Goal: Download file/media

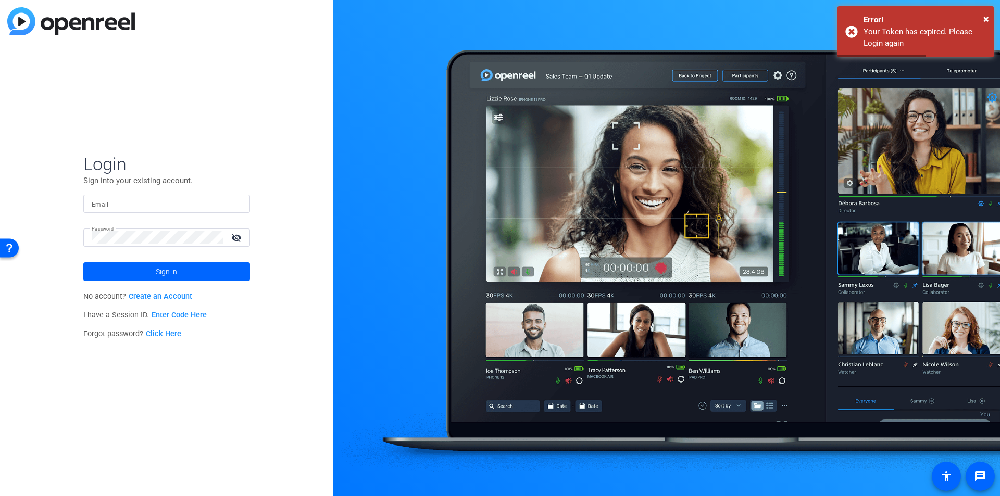
click at [168, 205] on input "Email" at bounding box center [167, 203] width 150 height 12
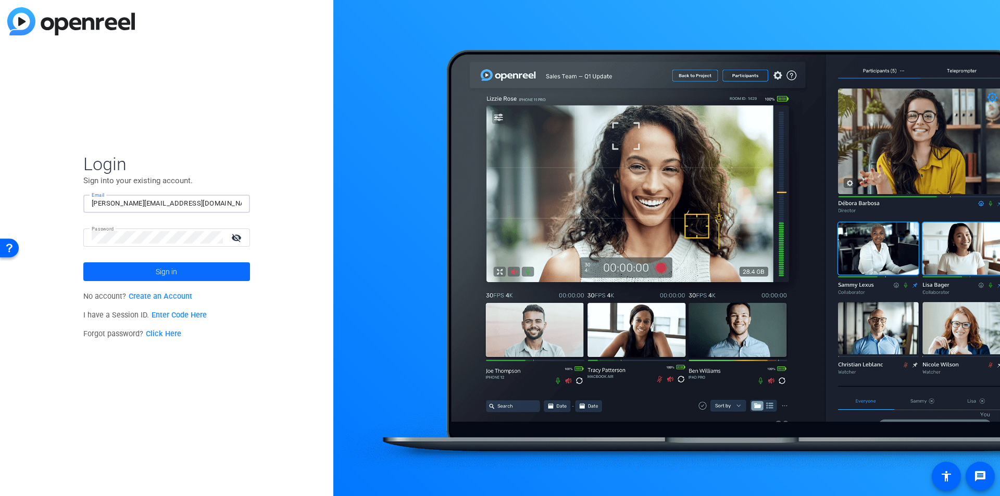
type input "[PERSON_NAME][EMAIL_ADDRESS][DOMAIN_NAME]"
click at [181, 268] on span at bounding box center [166, 271] width 167 height 25
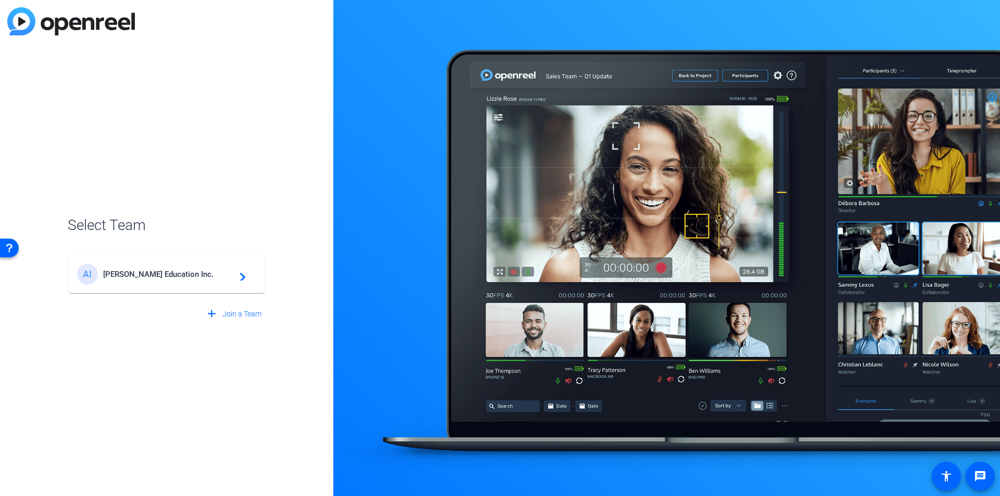
click at [152, 259] on mat-card-content "[PERSON_NAME] Education Inc. navigate_next" at bounding box center [167, 274] width 196 height 37
click at [150, 272] on div "[PERSON_NAME] Education Inc. navigate_next" at bounding box center [167, 269] width 198 height 50
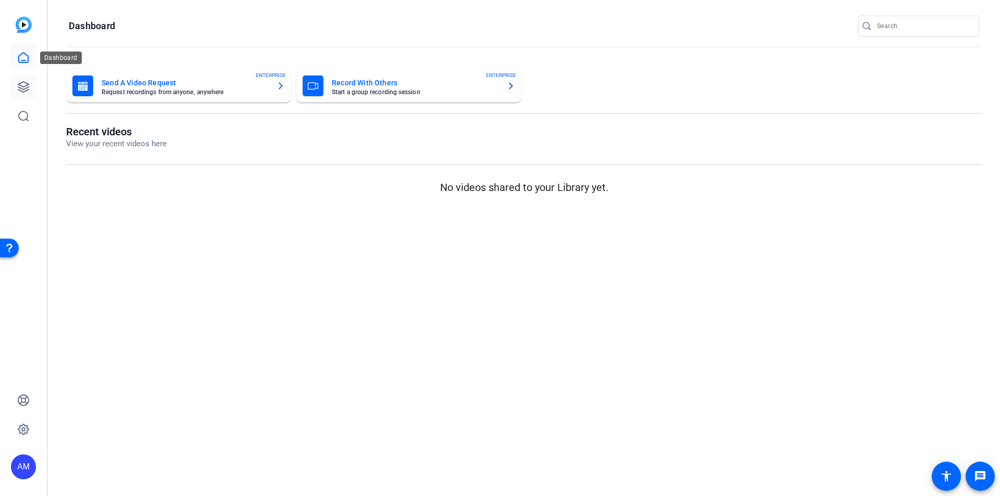
click at [16, 79] on link at bounding box center [23, 86] width 25 height 25
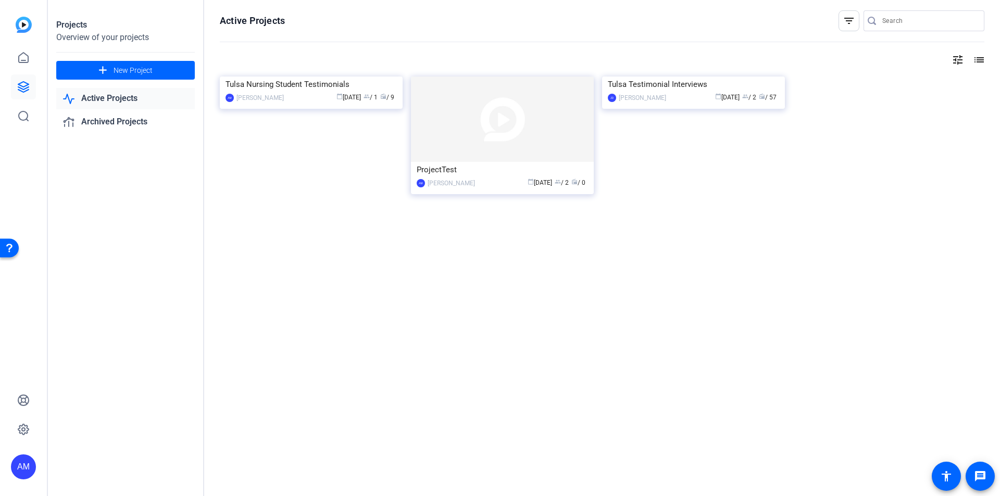
click at [299, 92] on div "Tulsa Nursing Student Testimonials" at bounding box center [310, 85] width 171 height 16
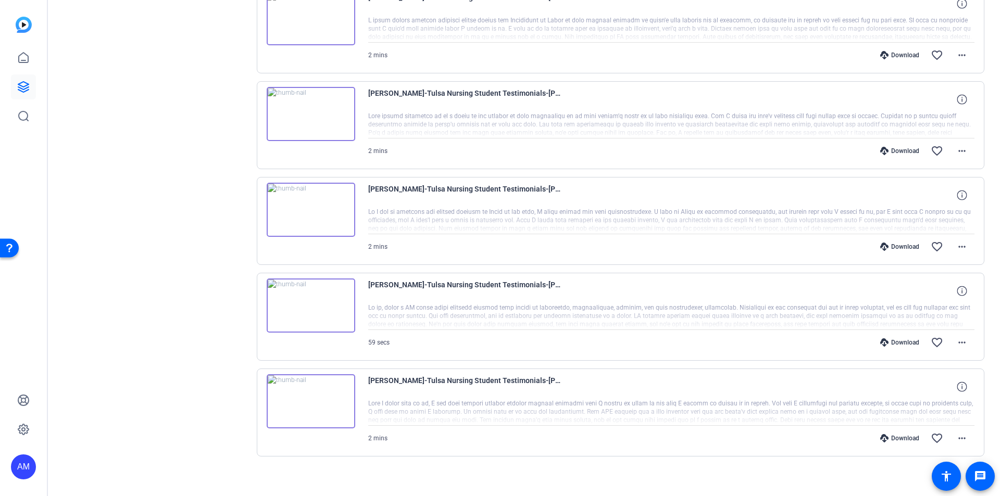
scroll to position [541, 0]
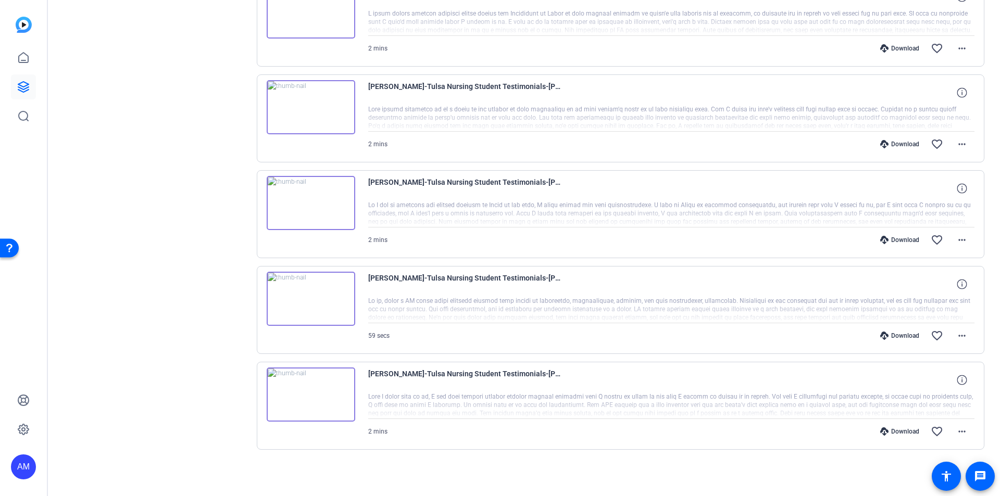
click at [310, 299] on img at bounding box center [311, 299] width 89 height 54
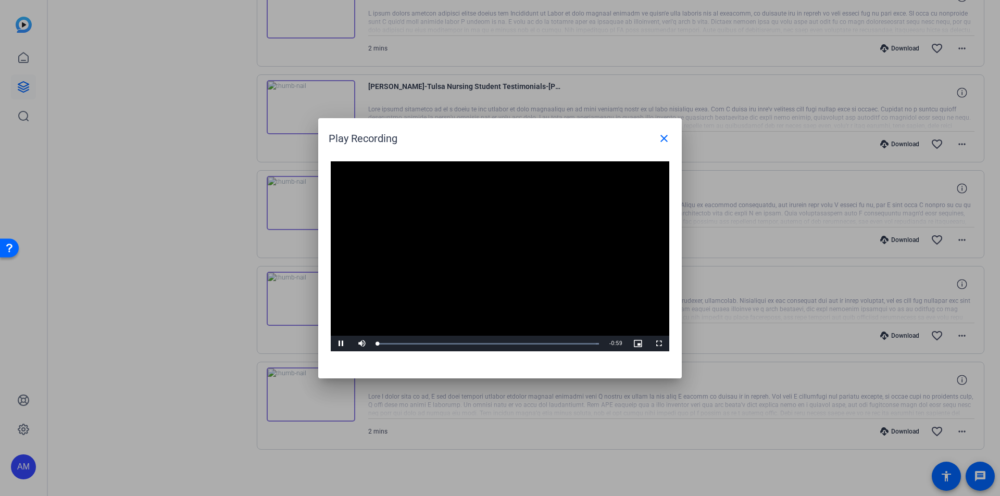
click at [476, 241] on div "Video Player is loading. Play Video Pause Mute Current Time 0:00 / Duration 0:5…" at bounding box center [500, 256] width 338 height 191
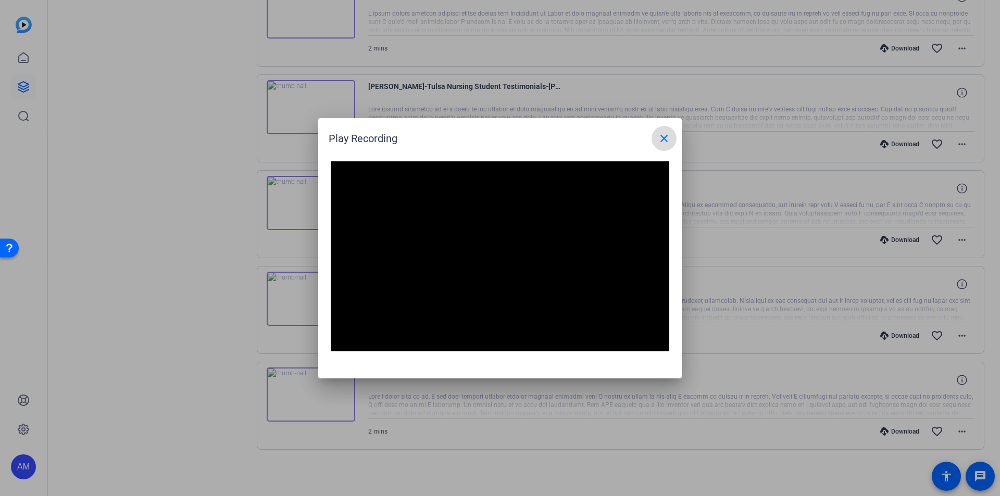
click at [666, 134] on mat-icon "close" at bounding box center [664, 138] width 12 height 12
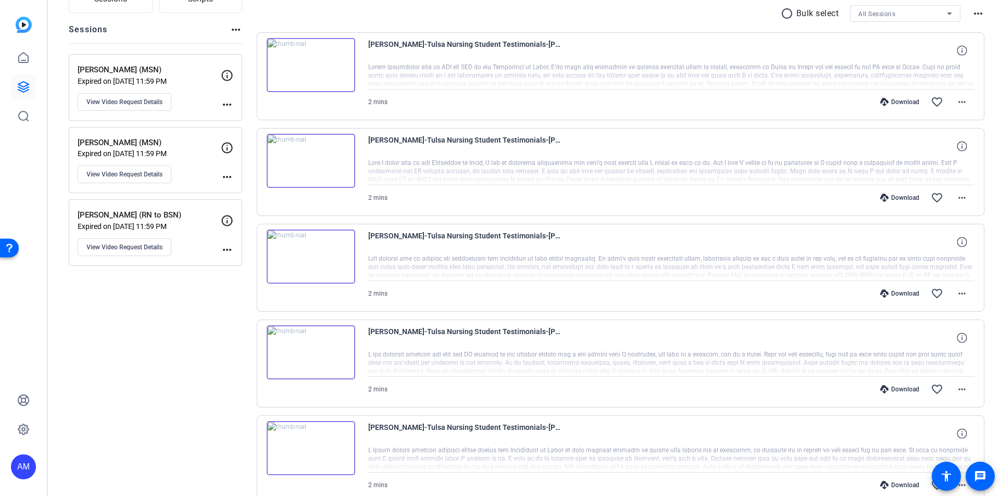
scroll to position [0, 0]
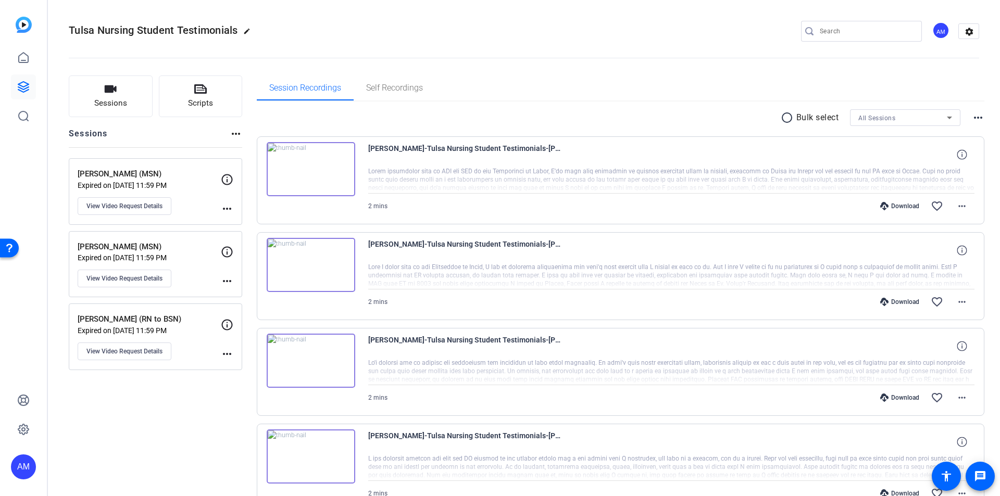
click at [312, 168] on img at bounding box center [311, 169] width 89 height 54
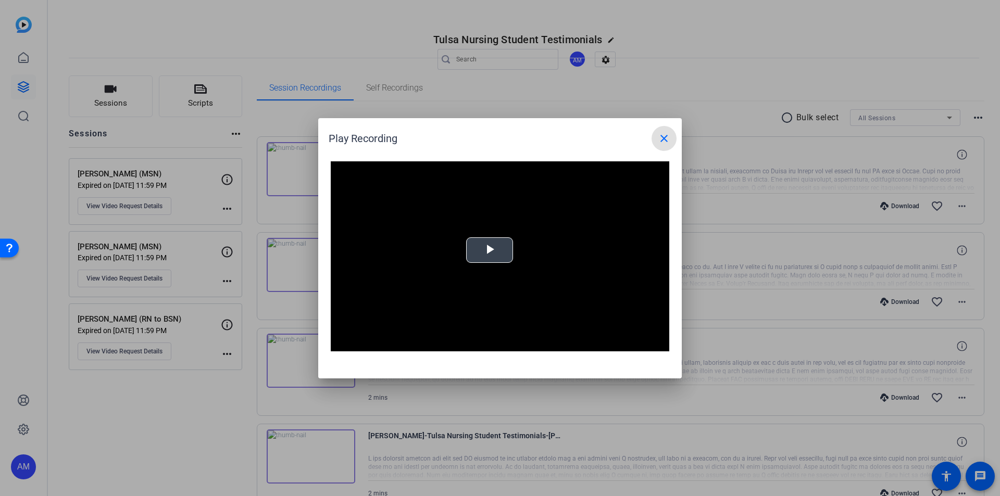
click at [482, 235] on video "Video Player" at bounding box center [500, 256] width 338 height 191
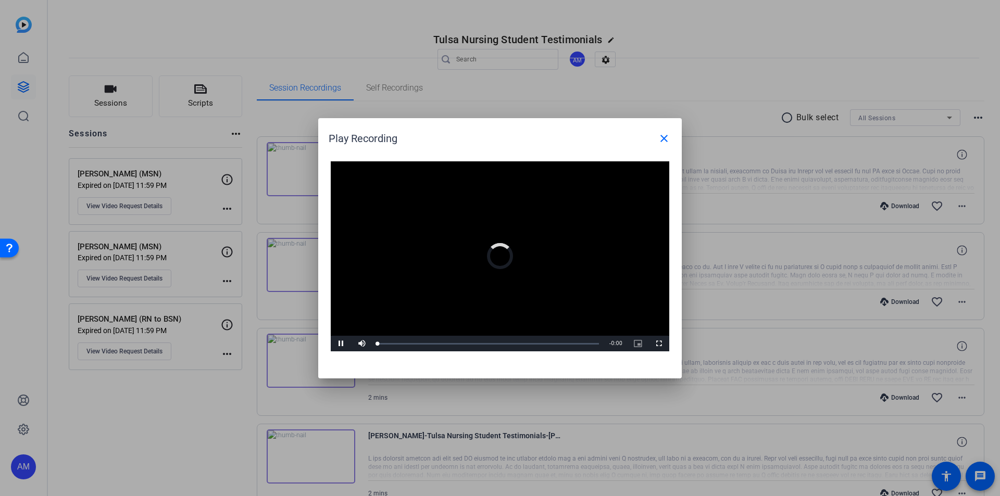
click at [488, 251] on video "Video Player" at bounding box center [500, 256] width 338 height 191
click at [336, 344] on span "Video Player" at bounding box center [341, 344] width 21 height 0
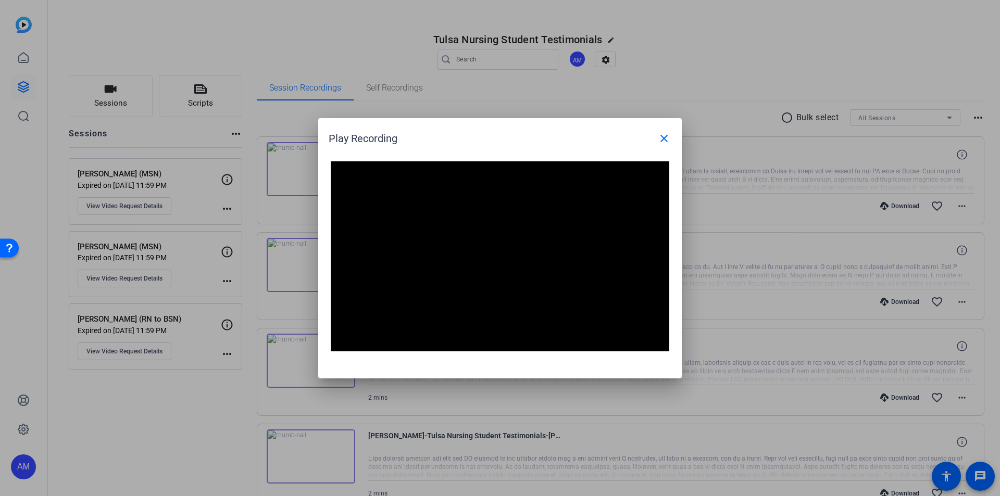
click at [724, 132] on div at bounding box center [500, 248] width 1000 height 496
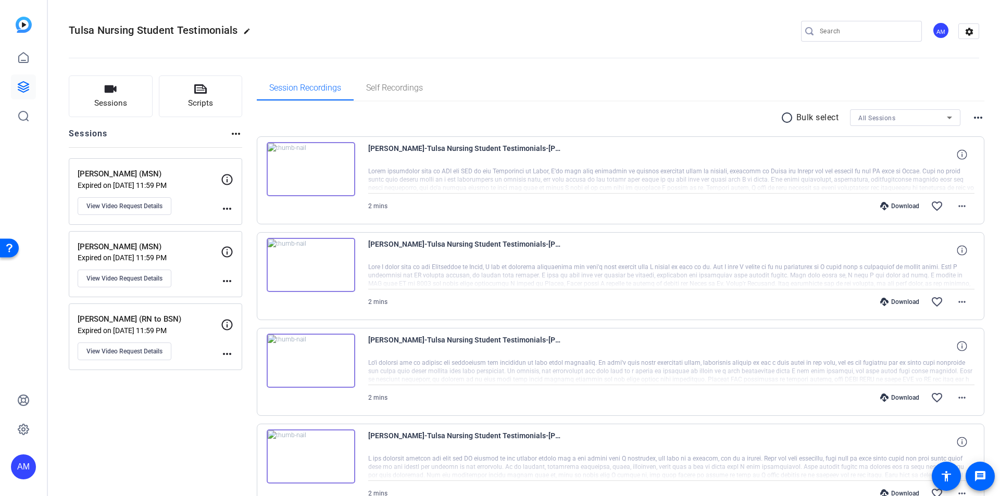
click at [881, 205] on icon at bounding box center [884, 206] width 8 height 8
click at [897, 301] on div "Download" at bounding box center [899, 302] width 49 height 8
click at [896, 394] on div "Download" at bounding box center [899, 398] width 49 height 8
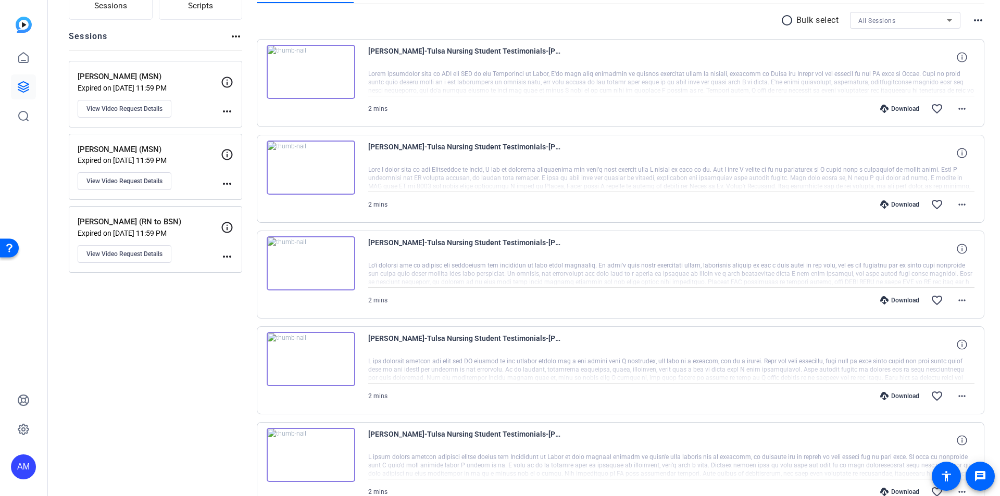
scroll to position [104, 0]
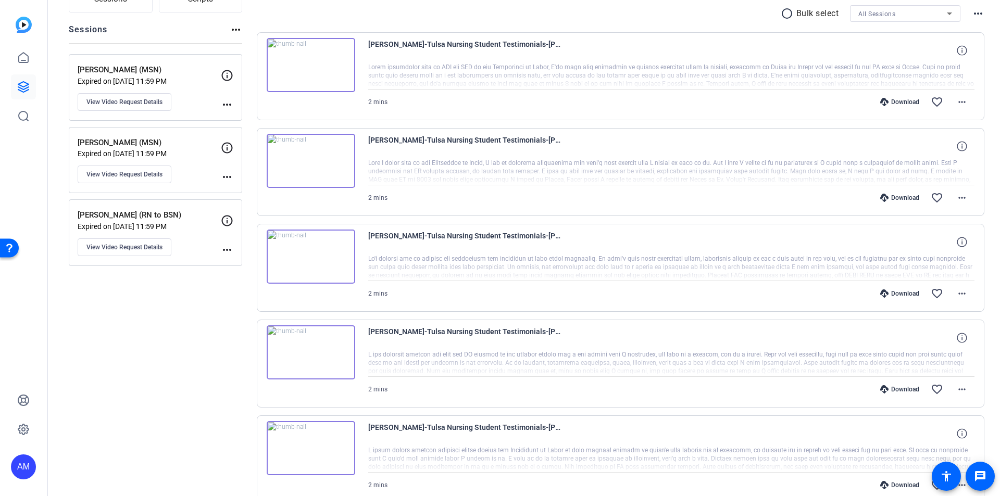
click at [889, 384] on div "Download favorite_border more_horiz" at bounding box center [762, 389] width 424 height 25
click at [888, 391] on div "Download" at bounding box center [899, 389] width 49 height 8
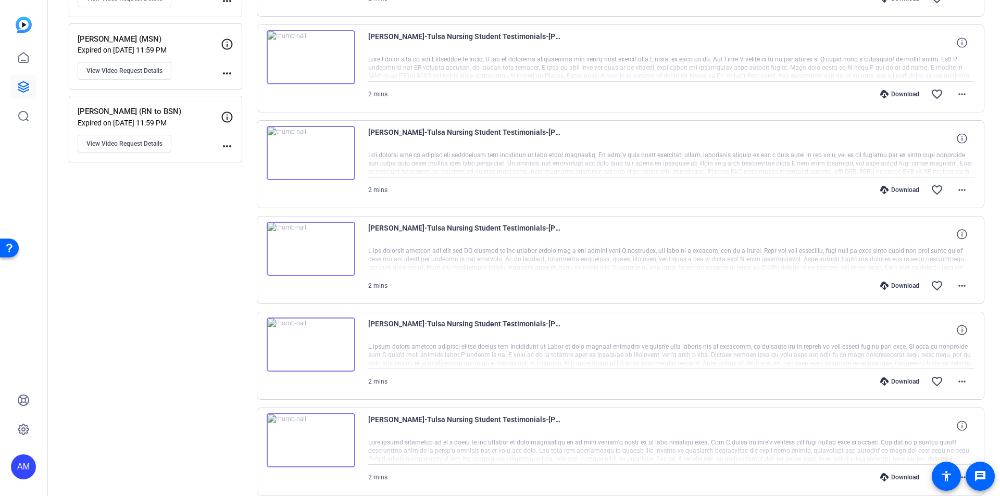
scroll to position [208, 0]
click at [889, 380] on div "Download" at bounding box center [899, 381] width 49 height 8
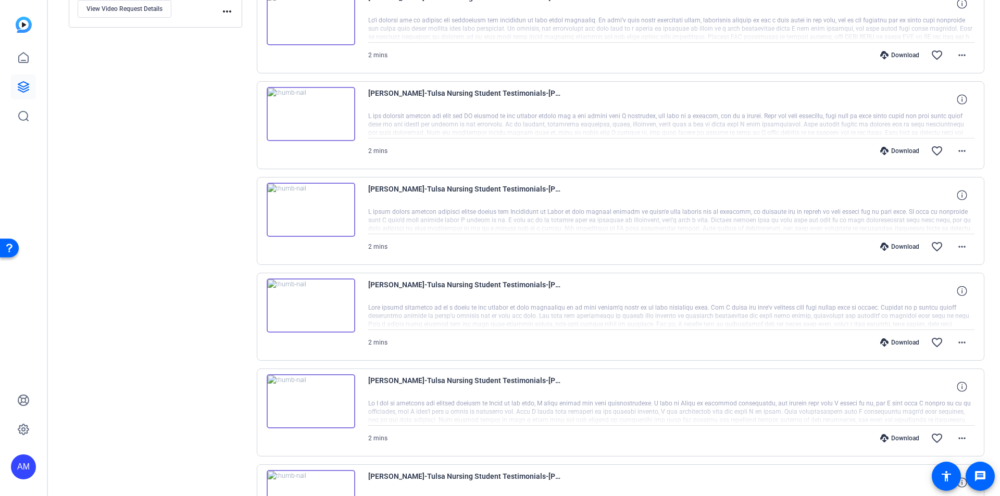
scroll to position [364, 0]
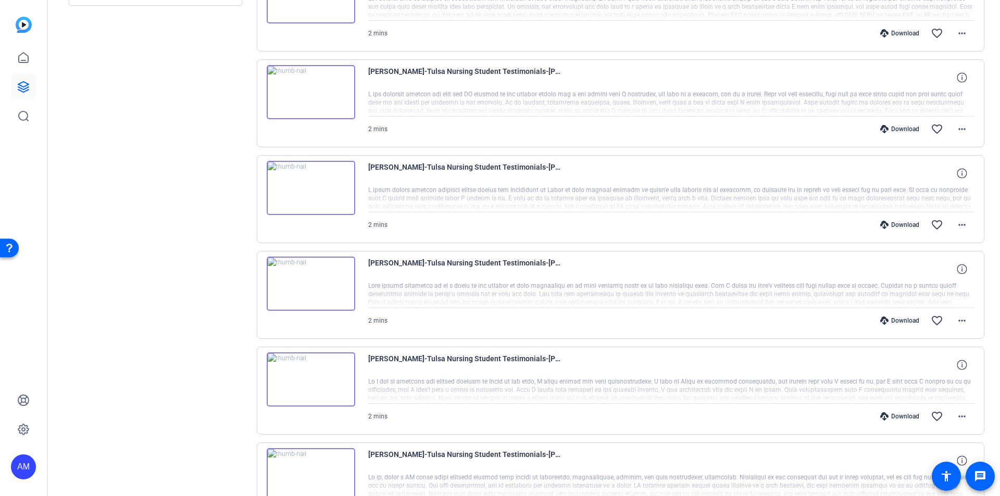
click at [896, 321] on div "Download" at bounding box center [899, 321] width 49 height 8
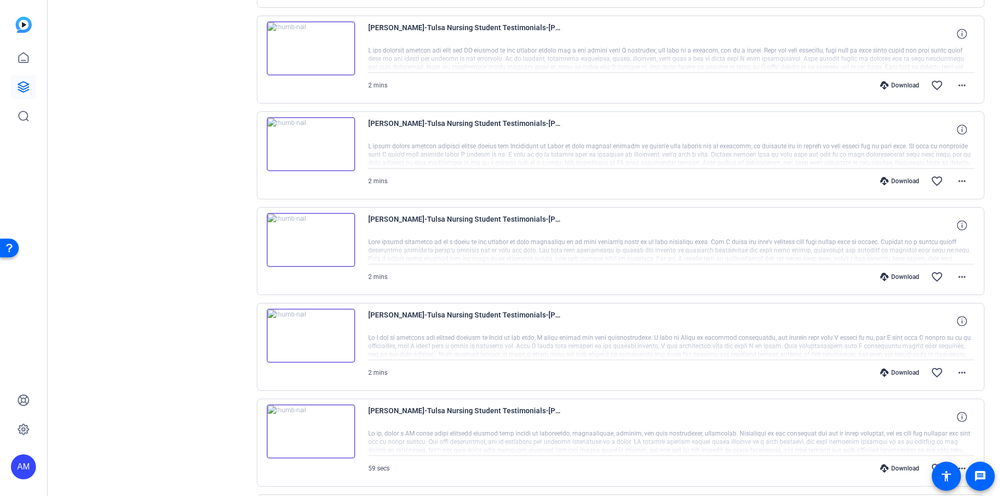
scroll to position [469, 0]
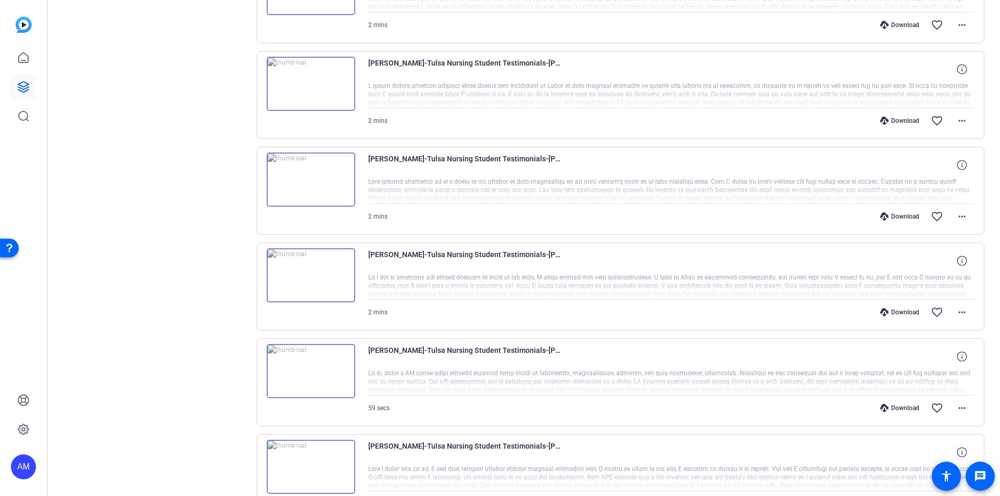
click at [904, 313] on div "Download" at bounding box center [899, 312] width 49 height 8
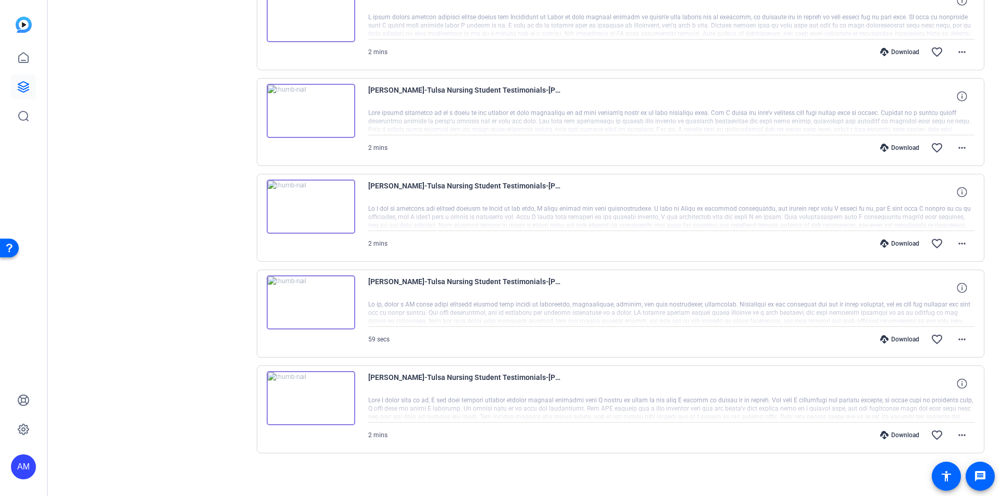
scroll to position [541, 0]
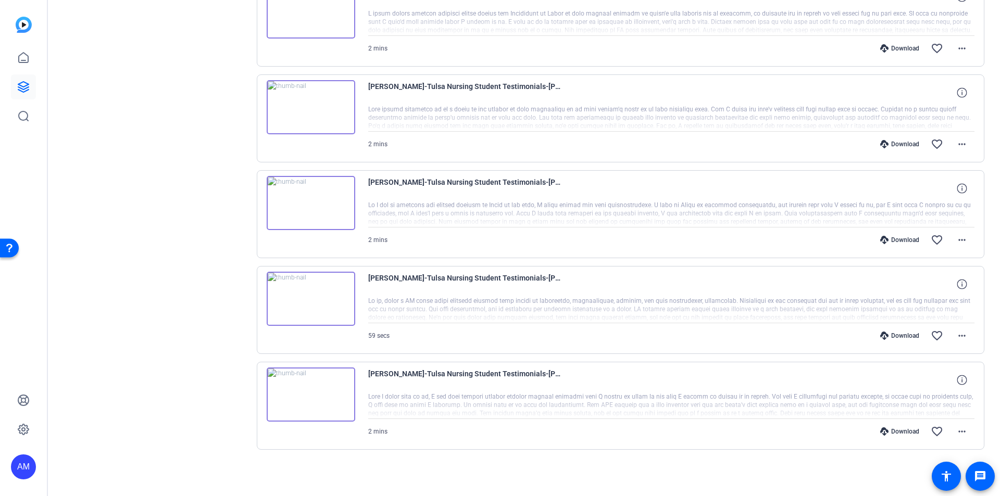
click at [893, 336] on div "Download" at bounding box center [899, 336] width 49 height 8
click at [895, 433] on div "Download" at bounding box center [899, 431] width 49 height 8
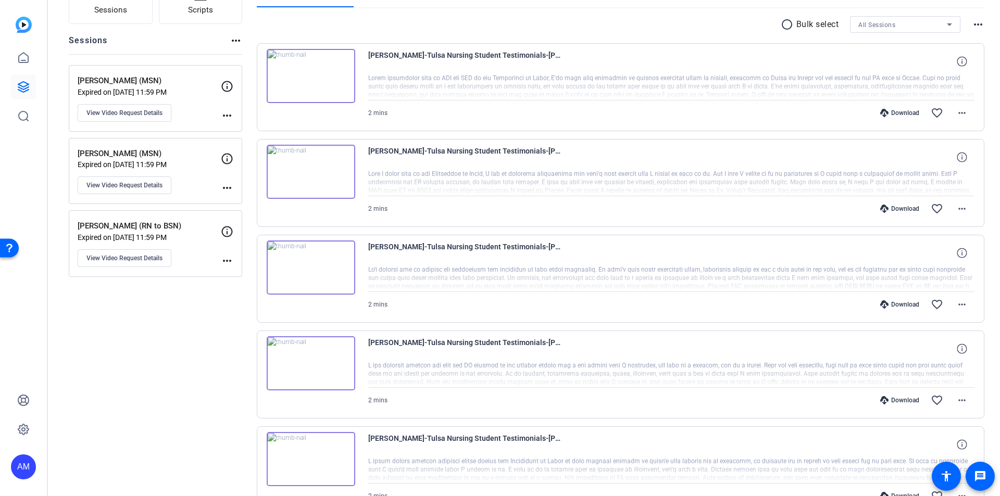
scroll to position [0, 0]
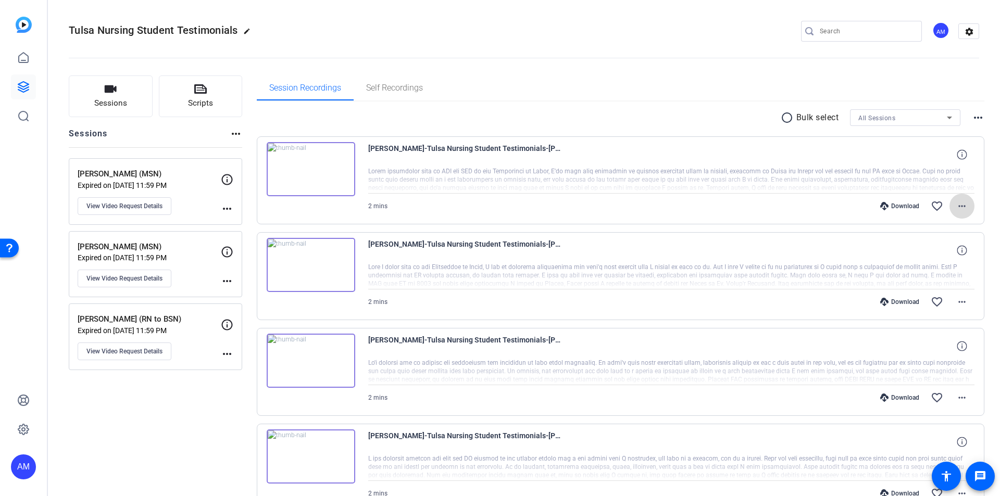
click at [955, 205] on mat-icon "more_horiz" at bounding box center [961, 206] width 12 height 12
click at [783, 119] on div at bounding box center [500, 248] width 1000 height 496
click at [784, 119] on mat-icon "radio_button_unchecked" at bounding box center [788, 117] width 16 height 12
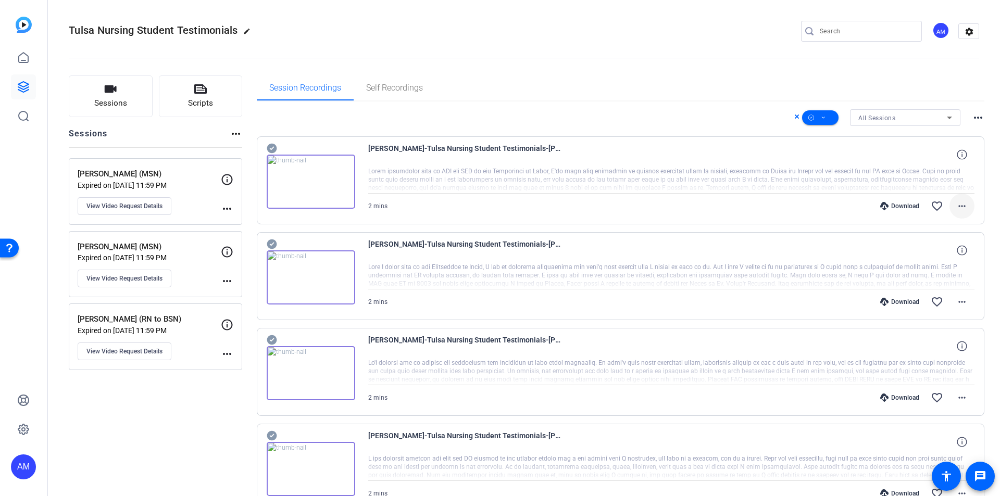
click at [959, 203] on mat-icon "more_horiz" at bounding box center [961, 206] width 12 height 12
click at [935, 306] on span "Download Transcript" at bounding box center [929, 306] width 62 height 12
click at [957, 304] on mat-icon "more_horiz" at bounding box center [961, 302] width 12 height 12
click at [937, 399] on span "Download Transcript" at bounding box center [929, 402] width 62 height 12
click at [959, 396] on mat-icon "more_horiz" at bounding box center [961, 398] width 12 height 12
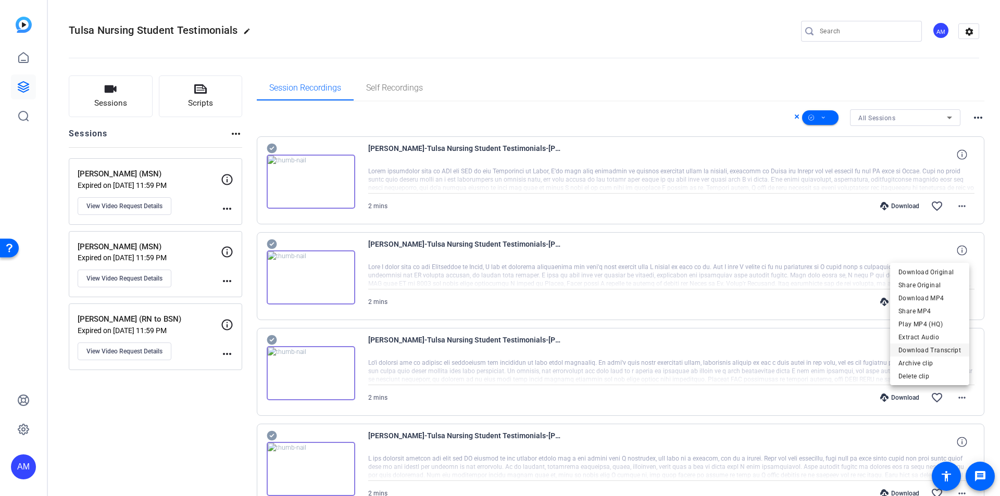
click at [951, 349] on span "Download Transcript" at bounding box center [929, 350] width 62 height 12
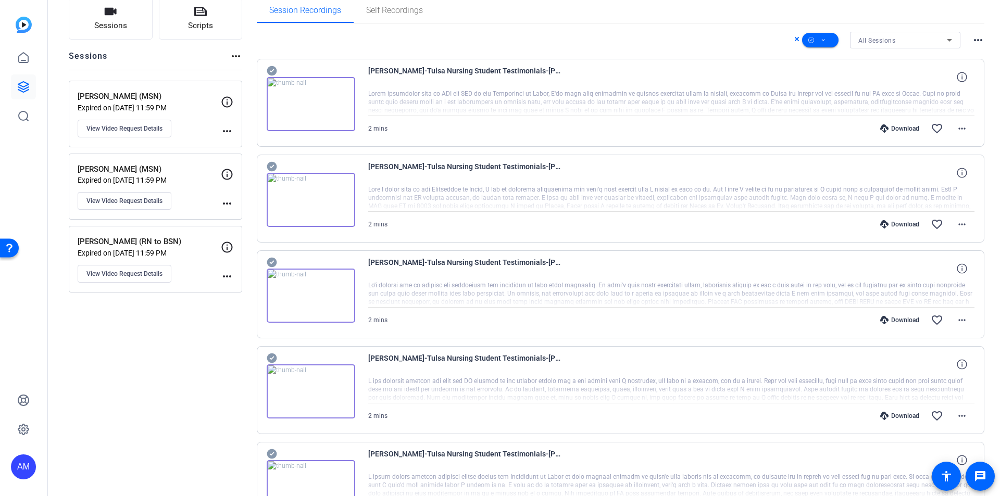
scroll to position [104, 0]
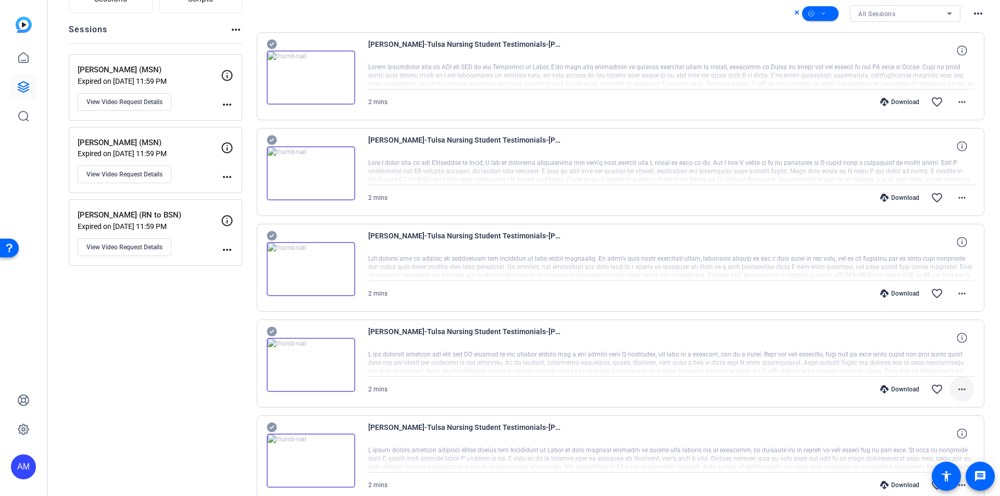
click at [957, 389] on mat-icon "more_horiz" at bounding box center [961, 389] width 12 height 12
click at [942, 346] on span "Download Transcript" at bounding box center [929, 342] width 62 height 12
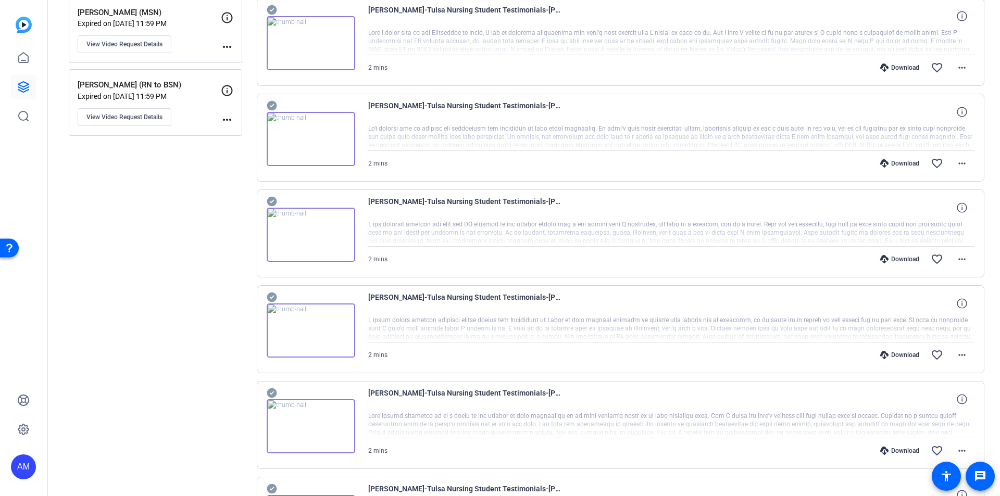
scroll to position [260, 0]
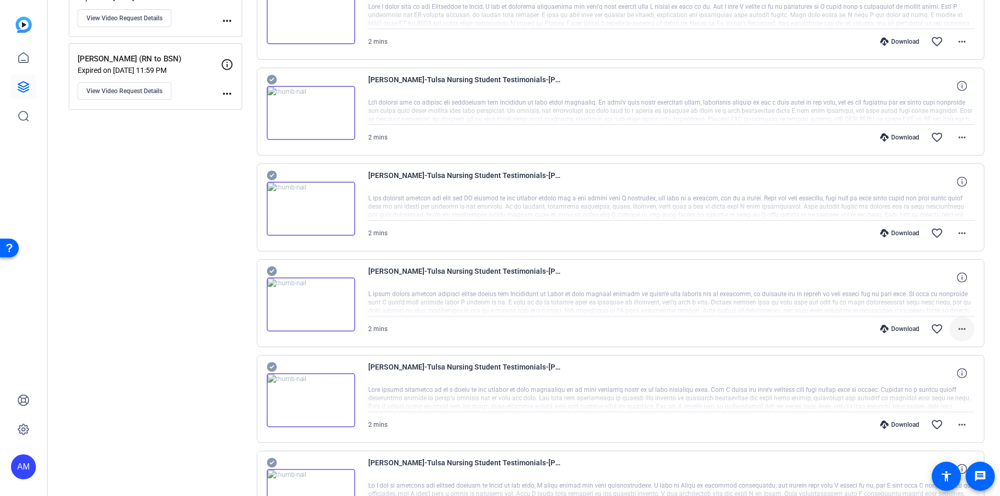
click at [955, 336] on span at bounding box center [961, 329] width 25 height 25
drag, startPoint x: 940, startPoint y: 426, endPoint x: 932, endPoint y: 389, distance: 38.3
click at [940, 426] on span "Download Transcript" at bounding box center [929, 429] width 62 height 12
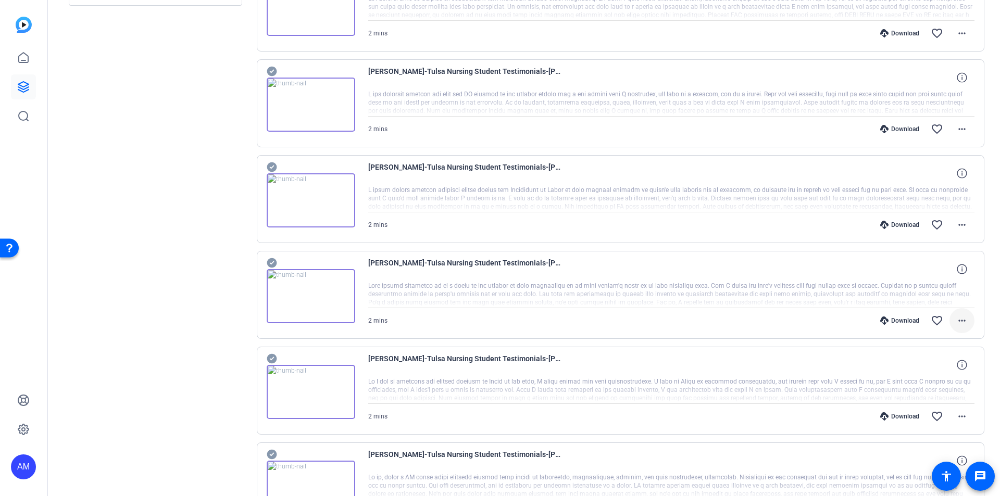
click at [958, 319] on mat-icon "more_horiz" at bounding box center [961, 320] width 12 height 12
click at [949, 417] on span "Download Transcript" at bounding box center [929, 420] width 62 height 12
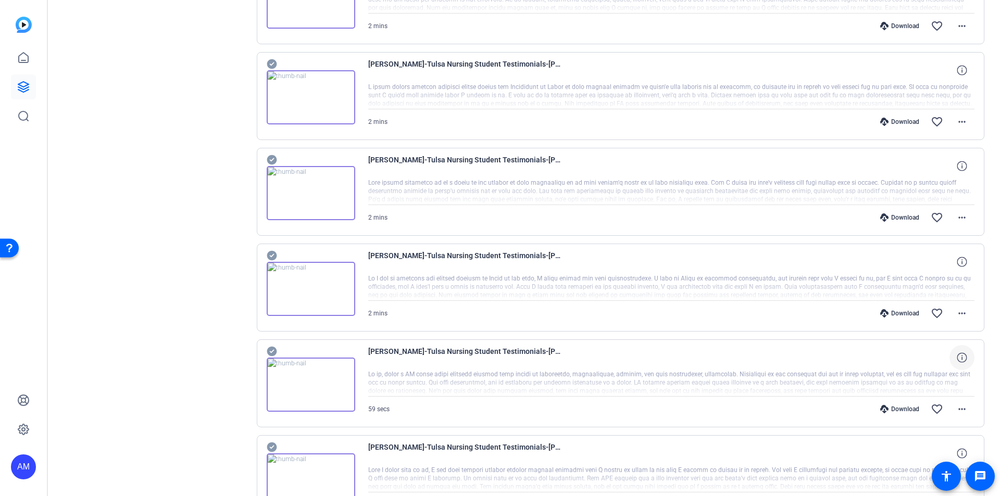
scroll to position [469, 0]
click at [962, 318] on mat-icon "more_horiz" at bounding box center [961, 312] width 12 height 12
click at [947, 411] on span "Download Transcript" at bounding box center [929, 412] width 62 height 12
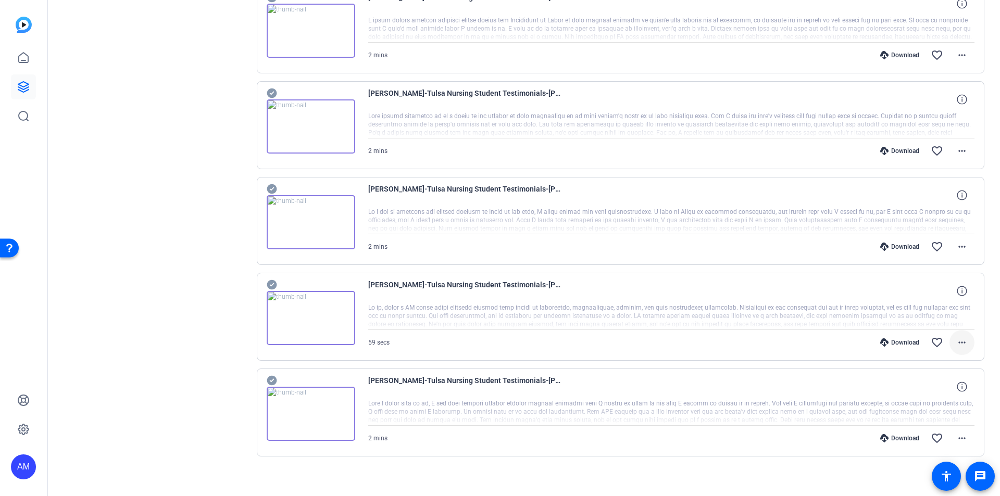
scroll to position [541, 0]
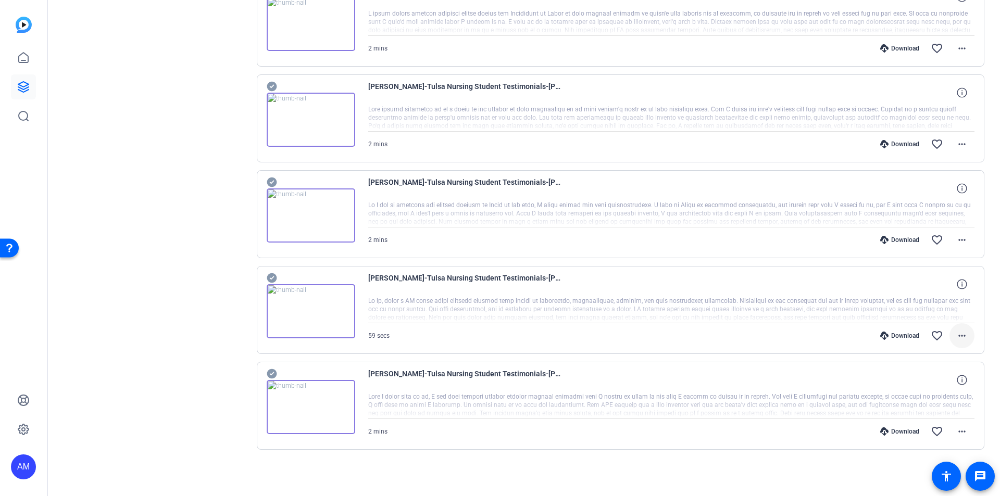
click at [959, 335] on mat-icon "more_horiz" at bounding box center [961, 336] width 12 height 12
click at [941, 436] on span "Download Transcript" at bounding box center [929, 436] width 62 height 12
click at [956, 429] on mat-icon "more_horiz" at bounding box center [961, 431] width 12 height 12
click at [953, 383] on span "Download Transcript" at bounding box center [929, 384] width 62 height 12
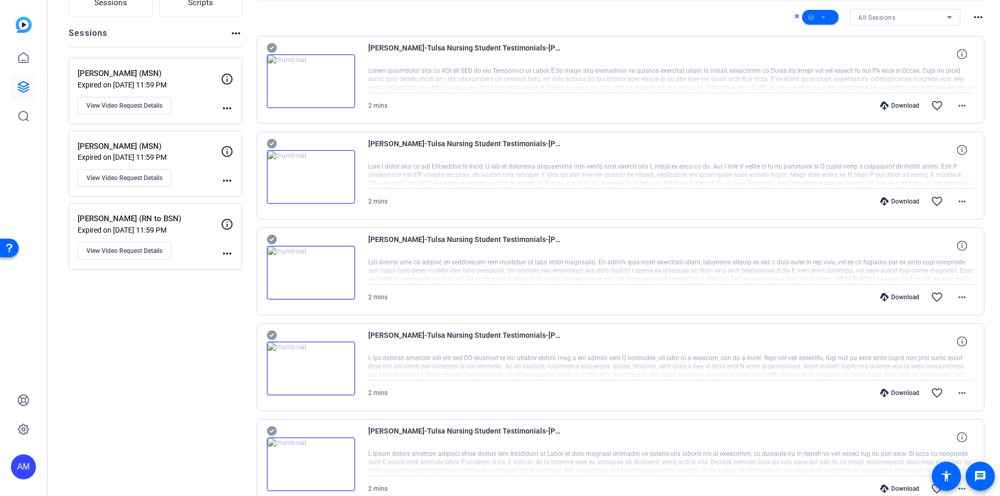
scroll to position [0, 0]
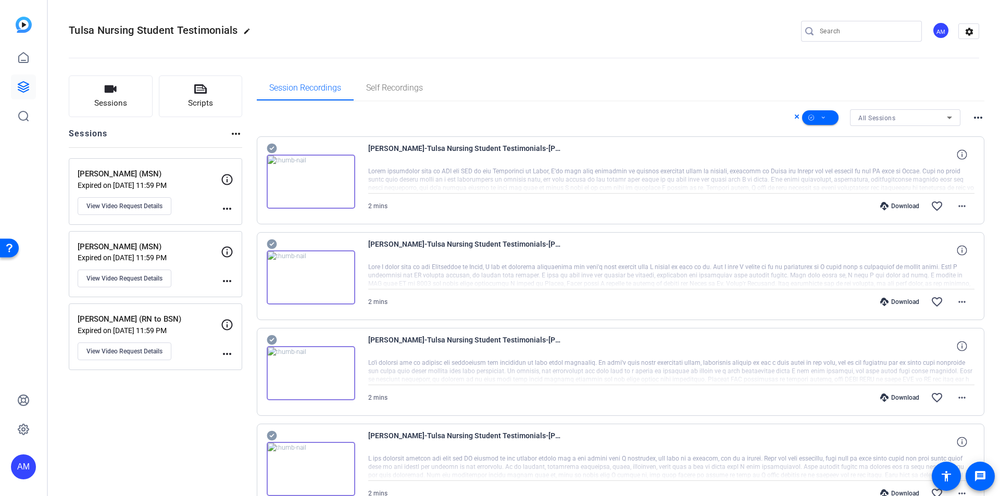
click at [420, 175] on div at bounding box center [671, 180] width 607 height 26
click at [956, 205] on mat-icon "more_horiz" at bounding box center [961, 206] width 12 height 12
click at [844, 174] on div at bounding box center [500, 248] width 1000 height 496
click at [440, 145] on span "[PERSON_NAME]-Tulsa Nursing Student Testimonials-[PERSON_NAME] -MSN--1760128685…" at bounding box center [464, 154] width 193 height 25
click at [133, 206] on span "View Video Request Details" at bounding box center [124, 206] width 76 height 8
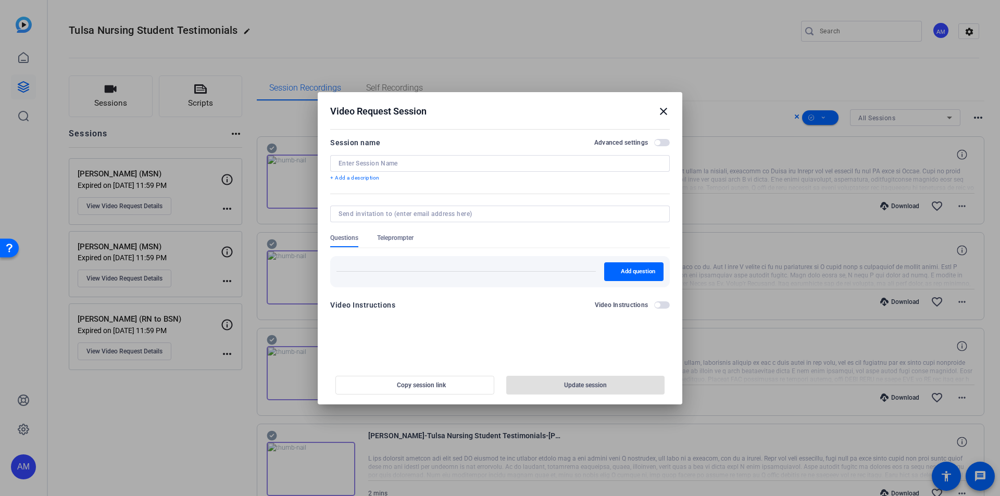
type input "[PERSON_NAME] (MSN)"
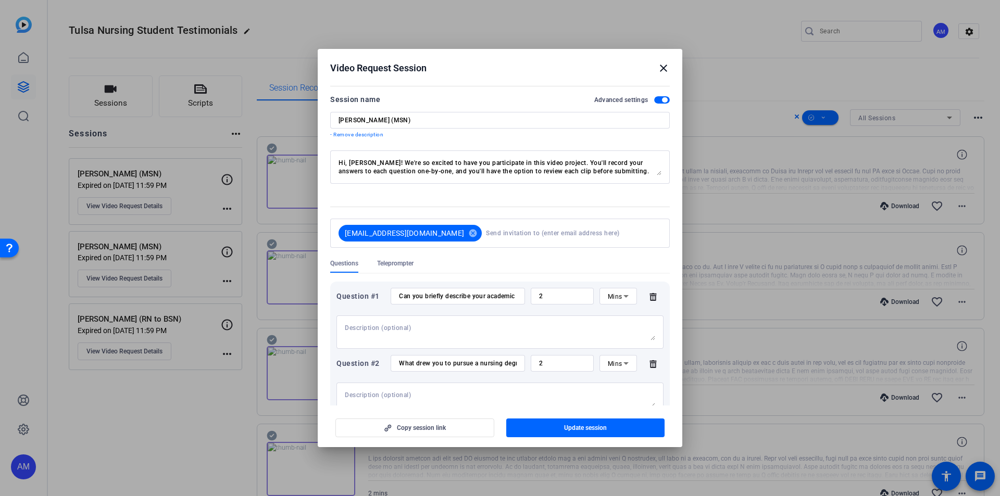
scroll to position [104, 0]
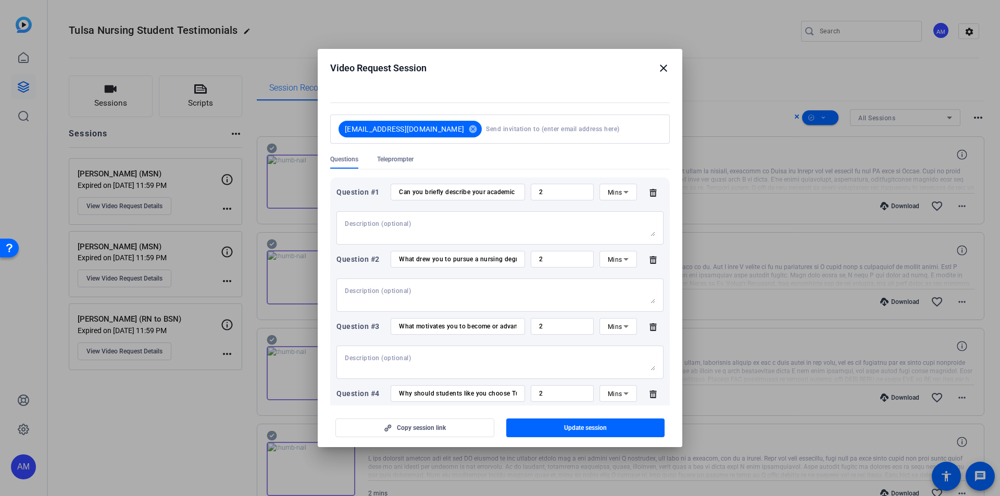
click at [489, 187] on div "Can you briefly describe your academic and/or nursing background?" at bounding box center [458, 192] width 118 height 17
click at [658, 67] on mat-icon "close" at bounding box center [663, 68] width 12 height 12
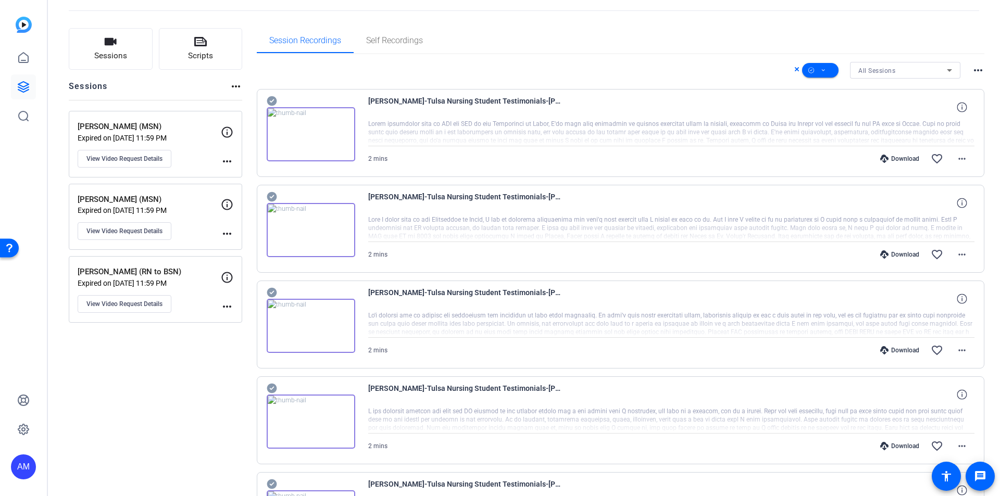
scroll to position [0, 0]
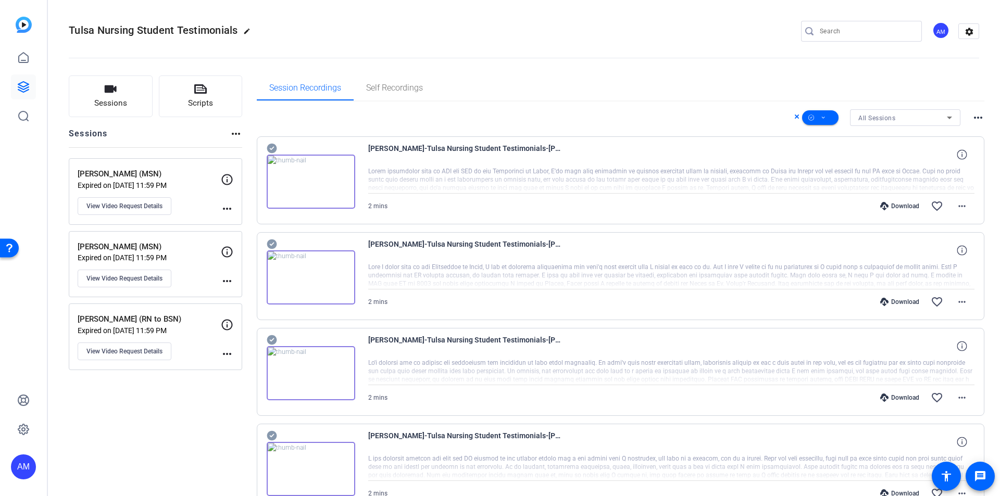
click at [373, 304] on span "2 mins" at bounding box center [377, 301] width 19 height 7
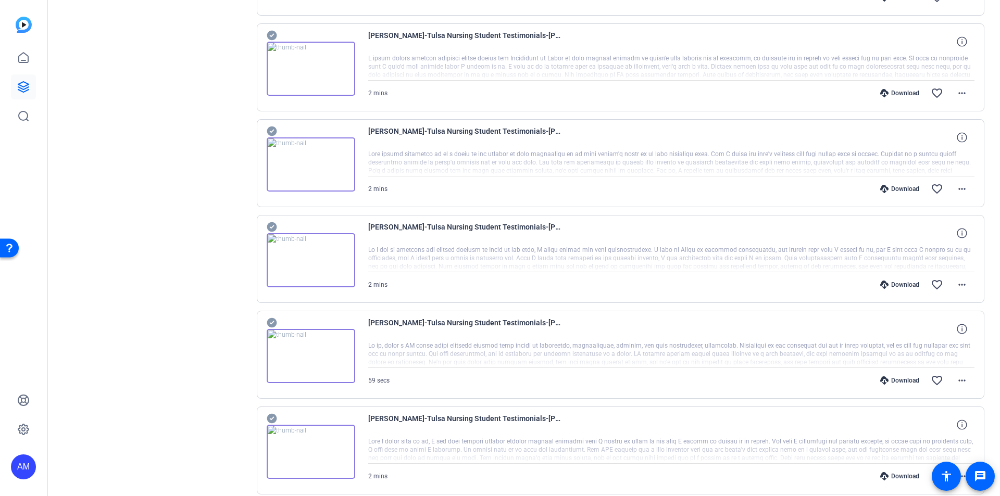
scroll to position [521, 0]
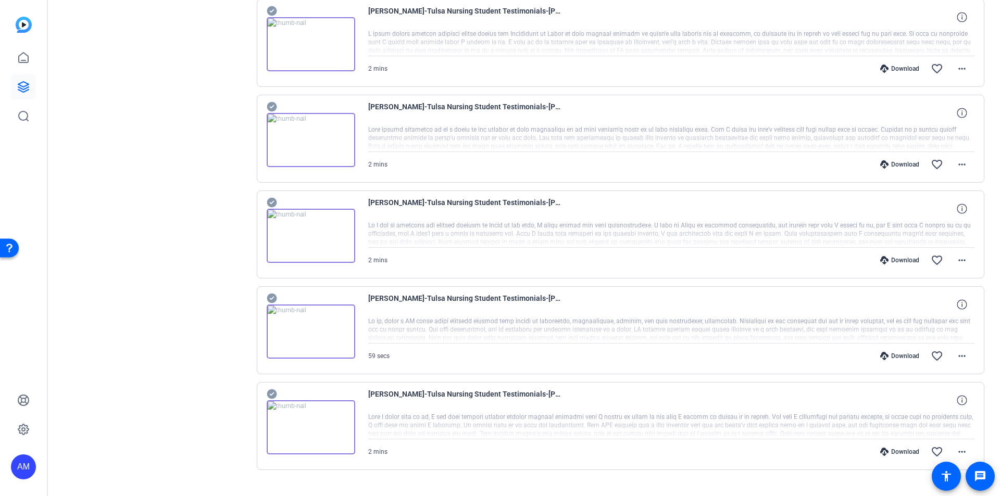
click at [379, 449] on span "2 mins" at bounding box center [377, 451] width 19 height 7
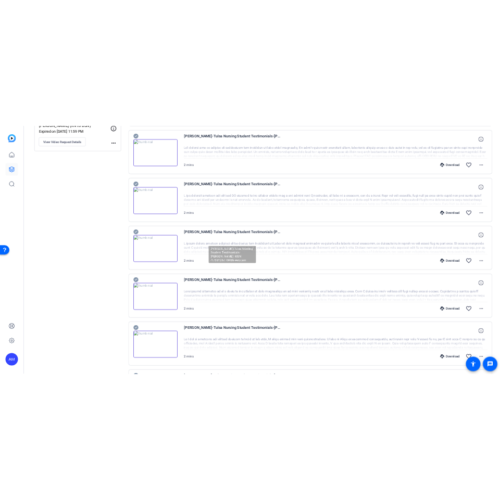
scroll to position [177, 0]
